Goal: Find specific page/section: Find specific page/section

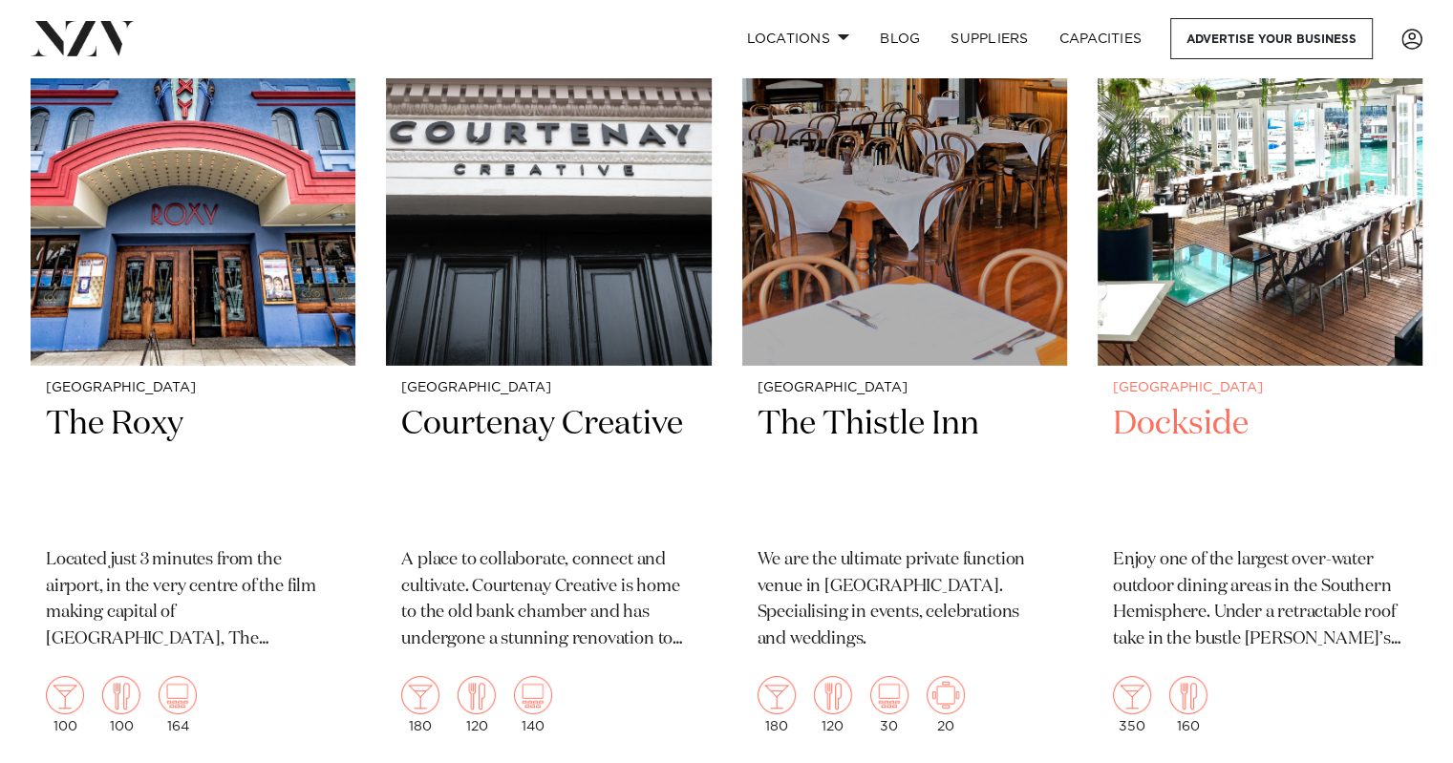
scroll to position [5927, 0]
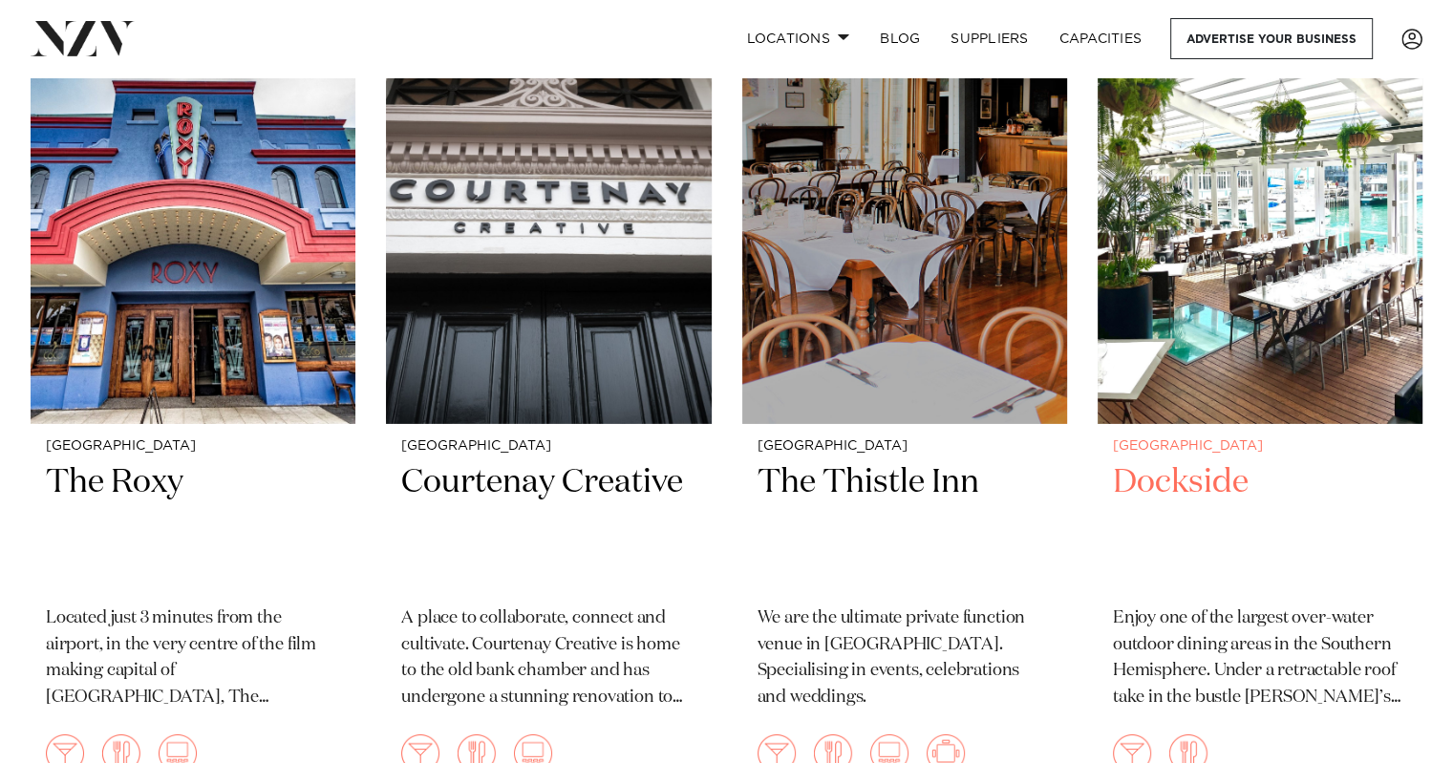
click at [1195, 475] on h2 "Dockside" at bounding box center [1260, 525] width 294 height 129
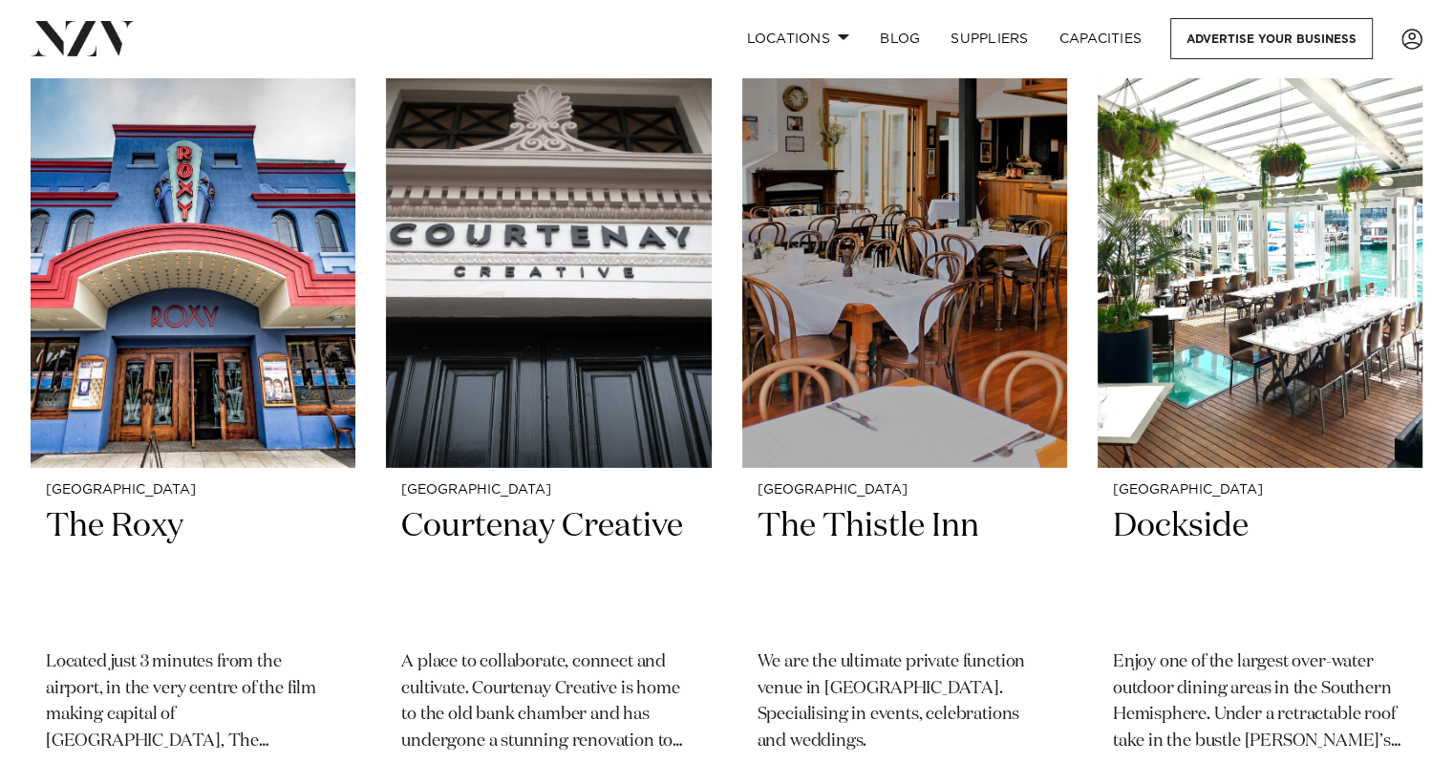
scroll to position [5881, 0]
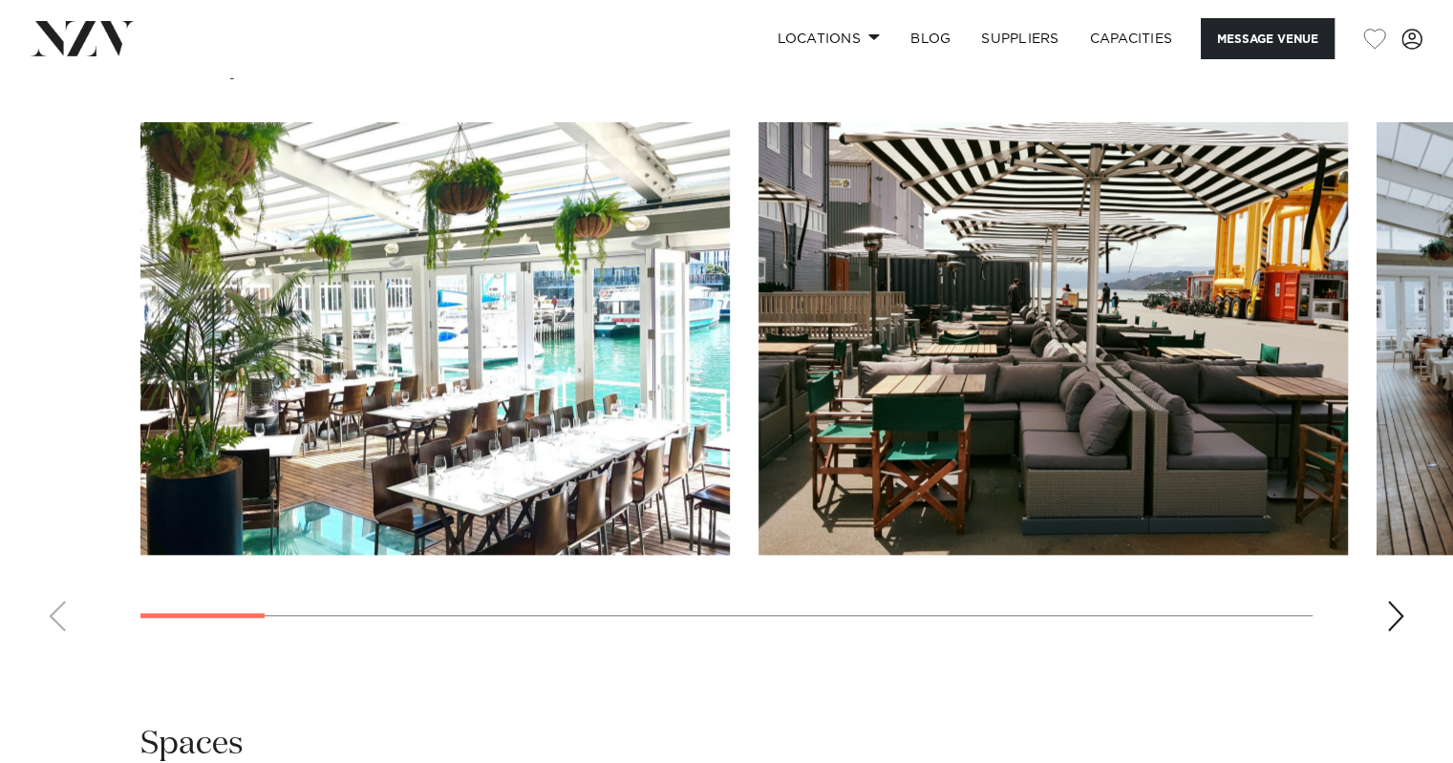
scroll to position [1765, 0]
click at [1387, 612] on div "Next slide" at bounding box center [1395, 616] width 19 height 31
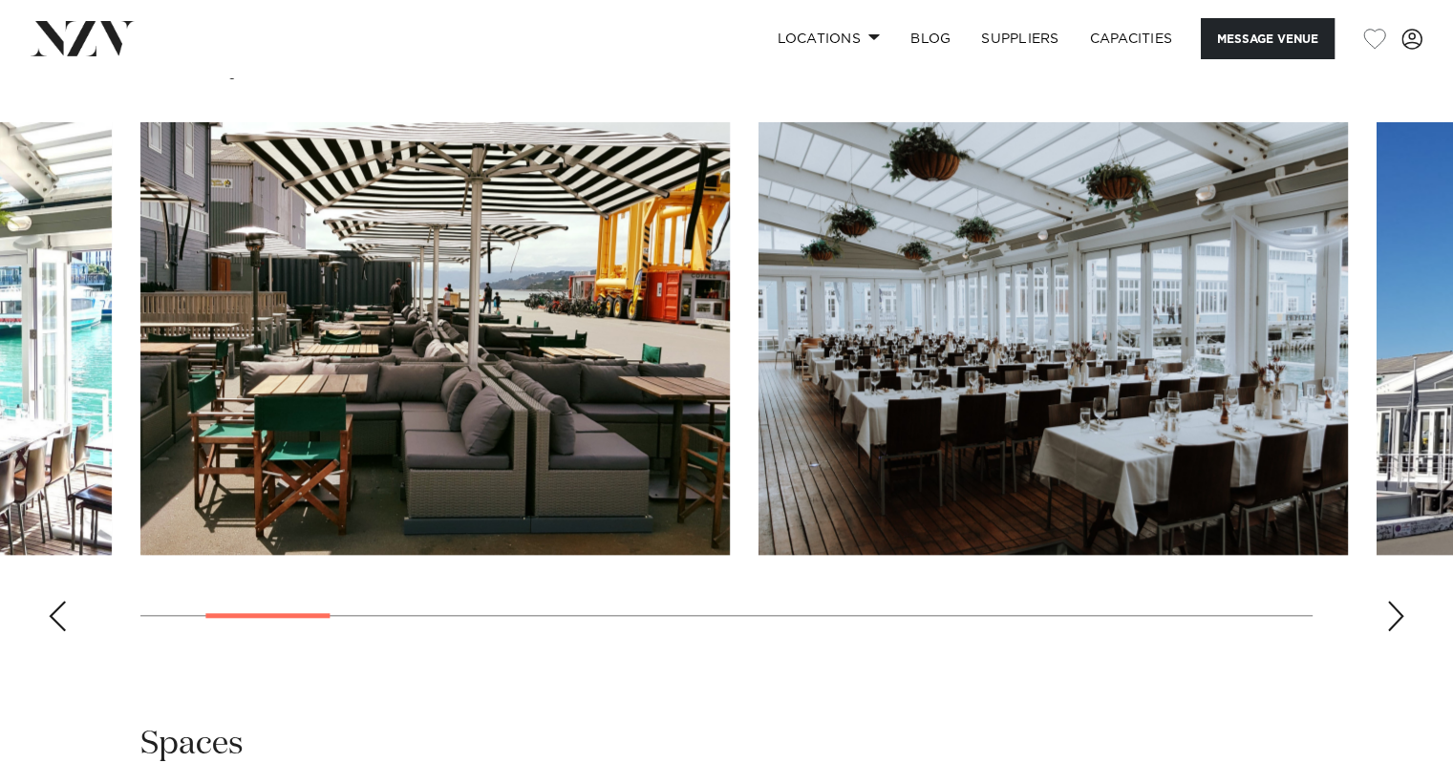
click at [1393, 614] on div "Next slide" at bounding box center [1395, 616] width 19 height 31
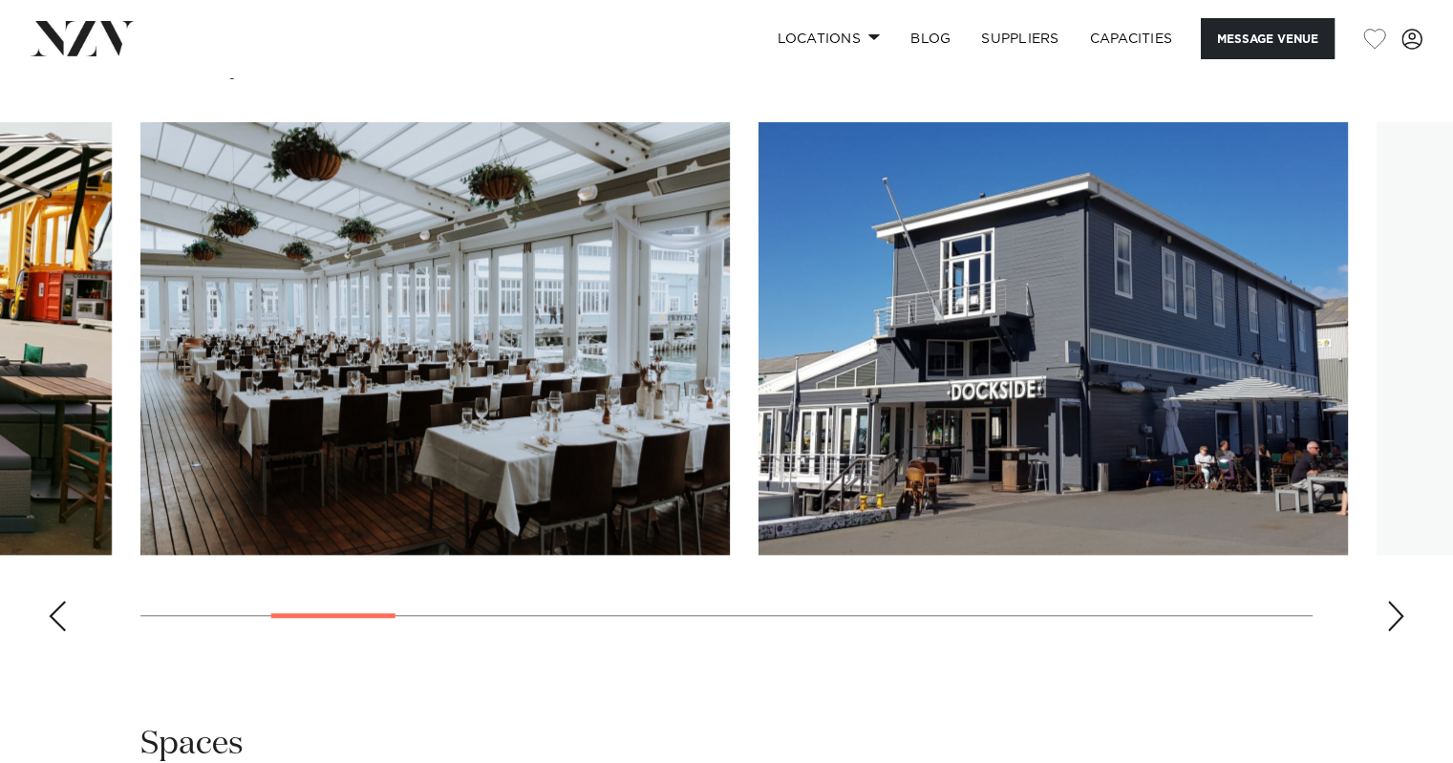
click at [1393, 614] on div "Next slide" at bounding box center [1395, 616] width 19 height 31
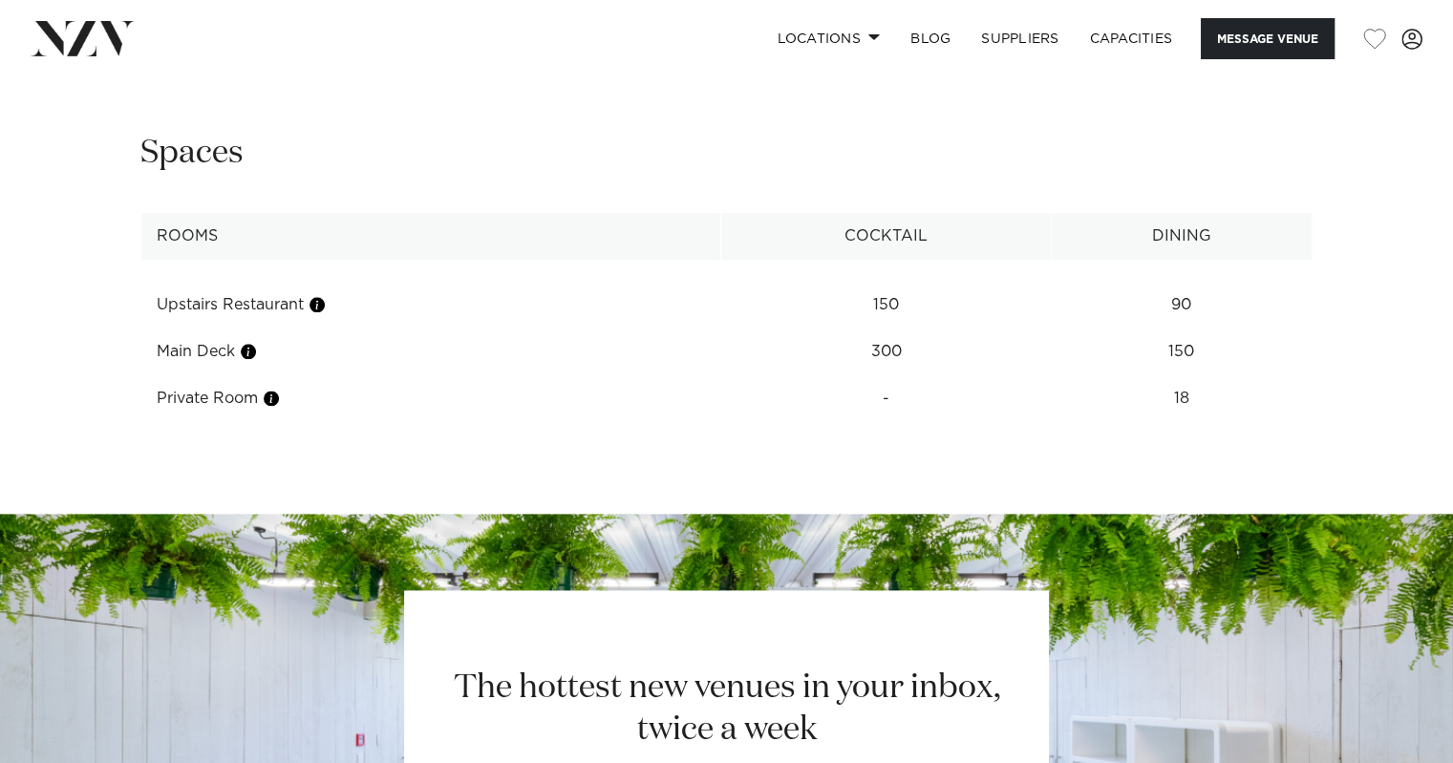
scroll to position [1897, 0]
